Goal: Find contact information: Find contact information

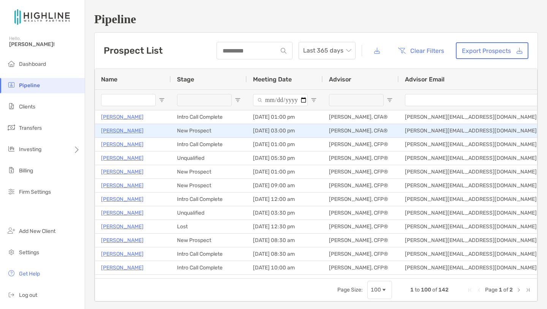
click at [121, 134] on p "[PERSON_NAME]" at bounding box center [122, 131] width 43 height 10
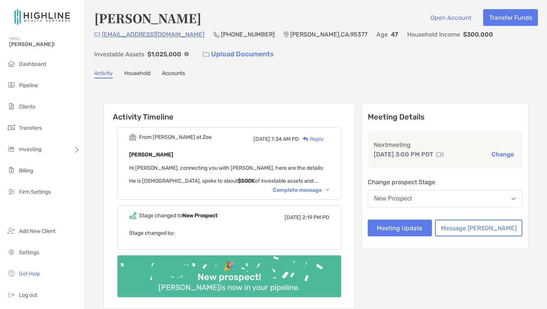
click at [305, 190] on div "Complete message" at bounding box center [301, 190] width 57 height 6
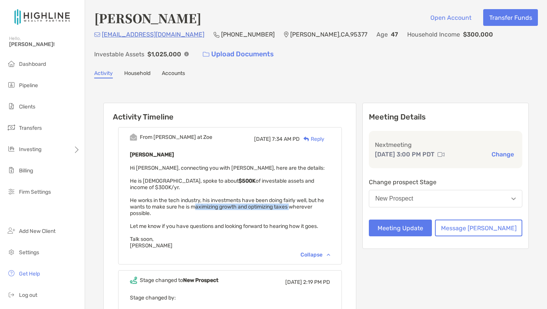
drag, startPoint x: 208, startPoint y: 206, endPoint x: 306, endPoint y: 206, distance: 98.1
click at [306, 206] on span "Hi Jon, connecting you with Sergio, here are the details: He is 47 years old, s…" at bounding box center [227, 207] width 195 height 84
copy span "maximizing growth and optimizing taxes"
drag, startPoint x: 171, startPoint y: 36, endPoint x: 102, endPoint y: 37, distance: 68.4
click at [102, 37] on div "sfranco1021@gmail.com (510) 378-2057 Tracy , CA , 95377 Age 47 Household Income…" at bounding box center [316, 46] width 444 height 33
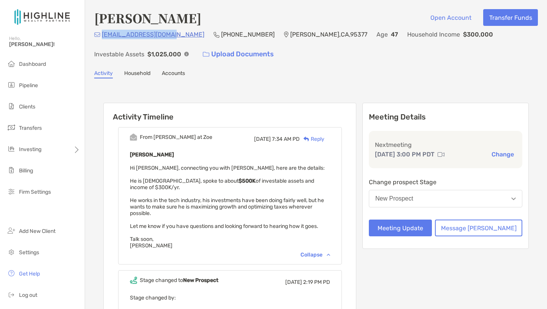
copy p "sfranco1021@gmail.com"
